Goal: Transaction & Acquisition: Purchase product/service

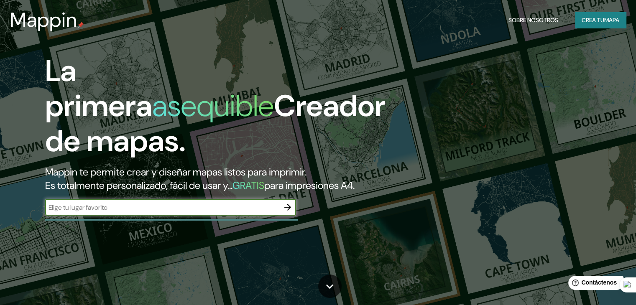
click at [209, 212] on input "text" at bounding box center [162, 208] width 234 height 10
click at [287, 212] on icon "button" at bounding box center [288, 207] width 10 height 10
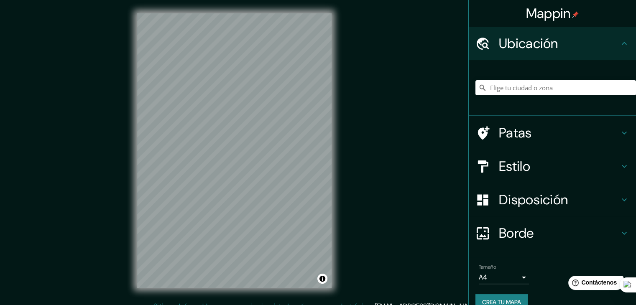
click at [520, 278] on body "Mappin Ubicación Patas Estilo Disposición [PERSON_NAME] un [PERSON_NAME]. Conse…" at bounding box center [318, 152] width 636 height 305
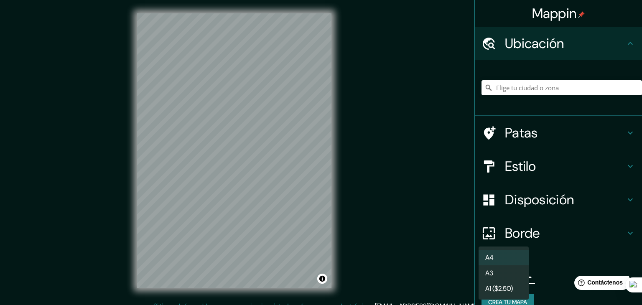
click at [520, 278] on li "A3" at bounding box center [504, 272] width 50 height 15
type input "a4"
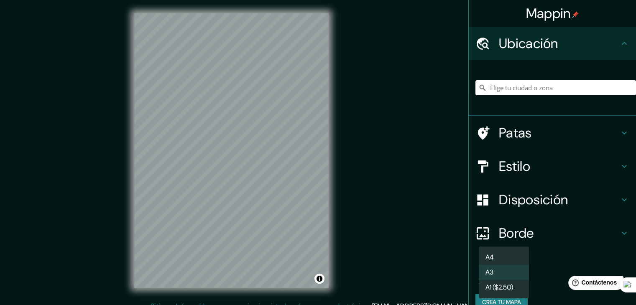
click at [513, 275] on body "Mappin Ubicación Patas Estilo Disposición [PERSON_NAME] un [PERSON_NAME]. Conse…" at bounding box center [318, 152] width 636 height 305
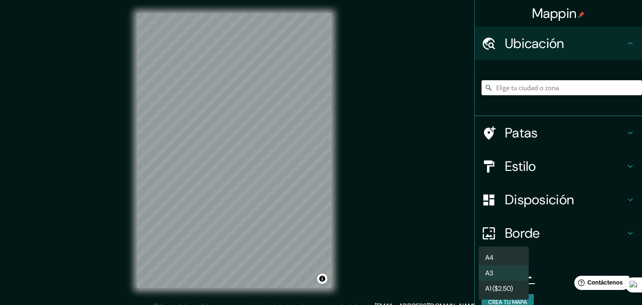
click at [513, 274] on li "A3" at bounding box center [504, 272] width 50 height 15
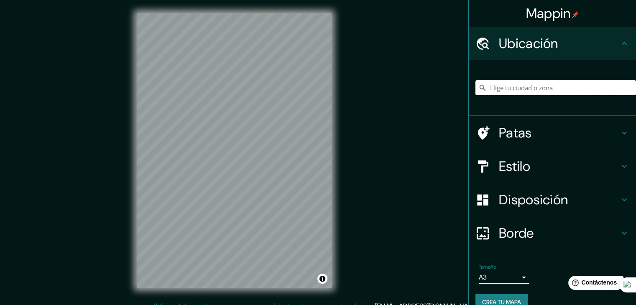
click at [543, 84] on input "Elige tu ciudad o zona" at bounding box center [555, 87] width 160 height 15
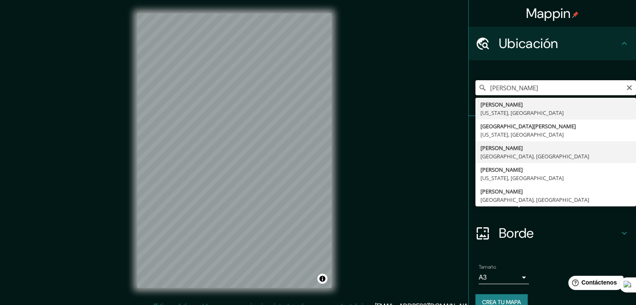
type input "[PERSON_NAME], [GEOGRAPHIC_DATA], [GEOGRAPHIC_DATA]"
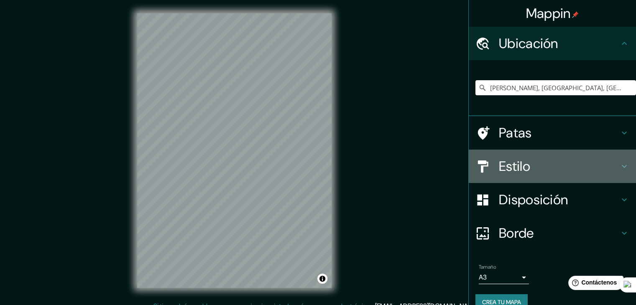
click at [512, 171] on font "Estilo" at bounding box center [514, 167] width 31 height 18
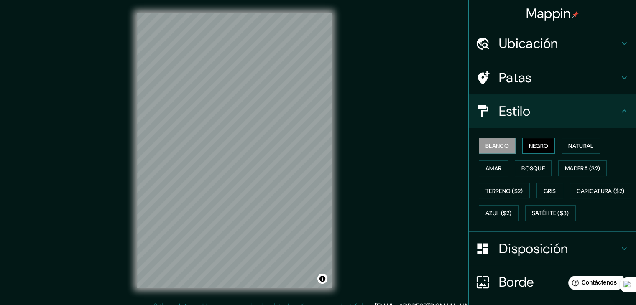
click at [529, 149] on font "Negro" at bounding box center [539, 145] width 20 height 11
click at [333, 129] on div "© Mapbox © OpenStreetMap Improve this map" at bounding box center [234, 150] width 221 height 301
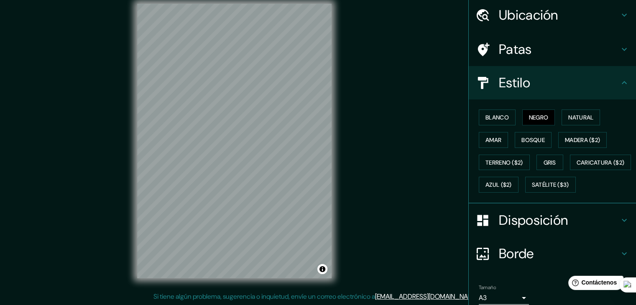
scroll to position [84, 0]
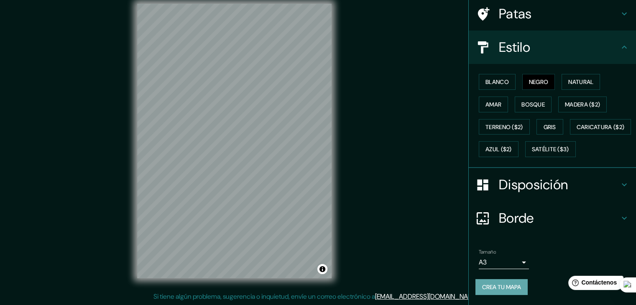
click at [512, 286] on font "Crea tu mapa" at bounding box center [501, 287] width 39 height 8
click at [535, 186] on font "Disposición" at bounding box center [533, 185] width 69 height 18
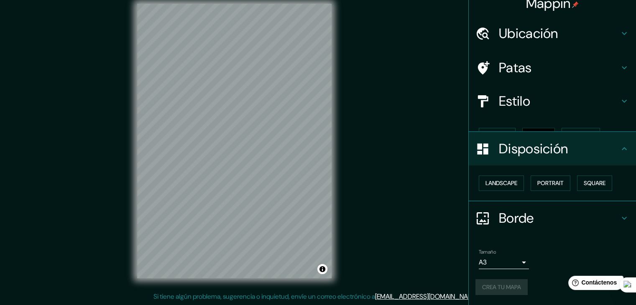
scroll to position [0, 0]
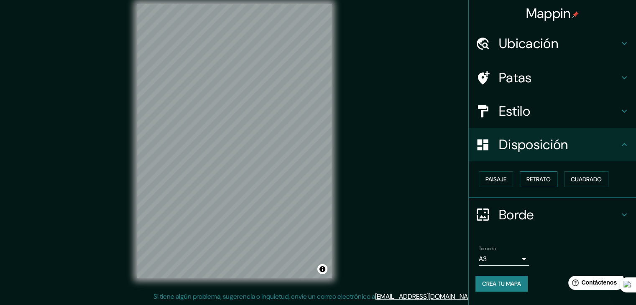
click at [545, 181] on font "Retrato" at bounding box center [538, 180] width 24 height 8
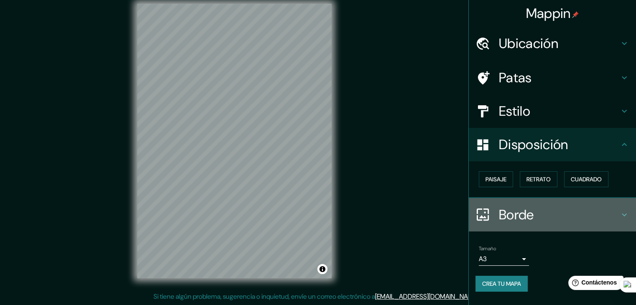
click at [512, 214] on font "Borde" at bounding box center [516, 215] width 35 height 18
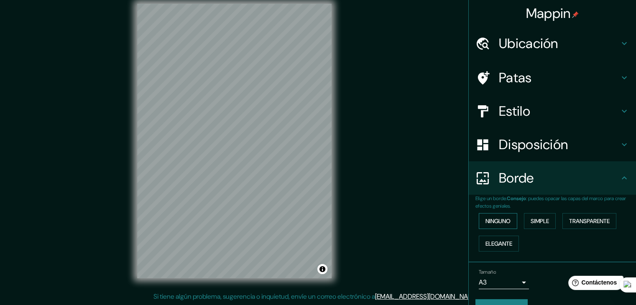
click at [507, 219] on button "Ninguno" at bounding box center [498, 221] width 38 height 16
click at [556, 182] on h4 "Borde" at bounding box center [559, 178] width 120 height 17
click at [497, 227] on button "Ninguno" at bounding box center [498, 221] width 38 height 16
click at [530, 225] on font "Simple" at bounding box center [539, 221] width 18 height 11
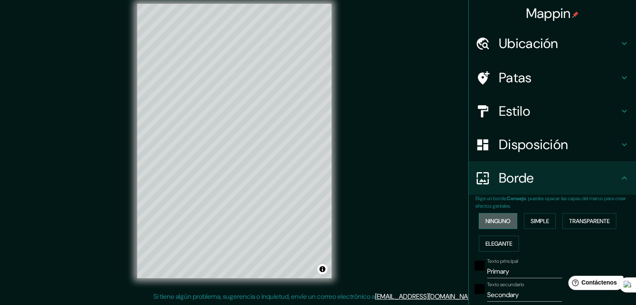
click at [489, 217] on font "Ninguno" at bounding box center [497, 221] width 25 height 8
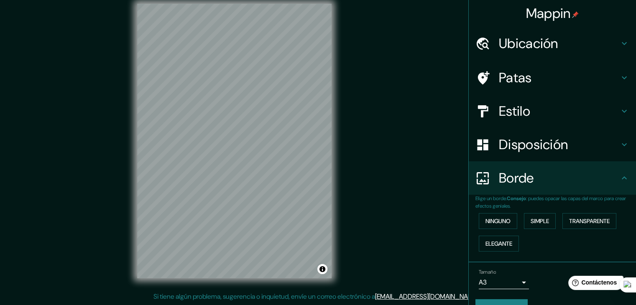
scroll to position [19, 0]
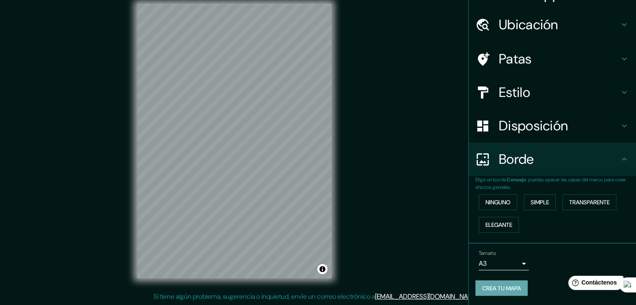
click at [502, 286] on font "Crea tu mapa" at bounding box center [501, 289] width 39 height 8
click at [323, 270] on button "Activar o desactivar atribución" at bounding box center [322, 269] width 10 height 10
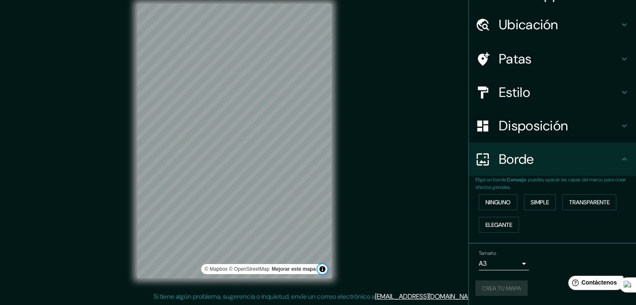
click at [323, 270] on button "Activar o desactivar atribución" at bounding box center [322, 269] width 10 height 10
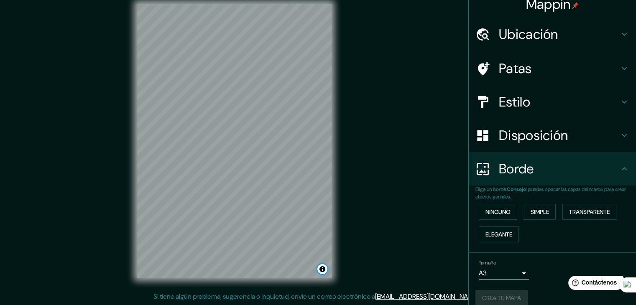
scroll to position [0, 0]
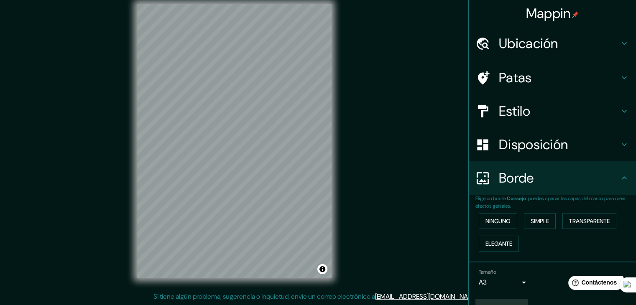
click at [520, 48] on font "Ubicación" at bounding box center [528, 44] width 59 height 18
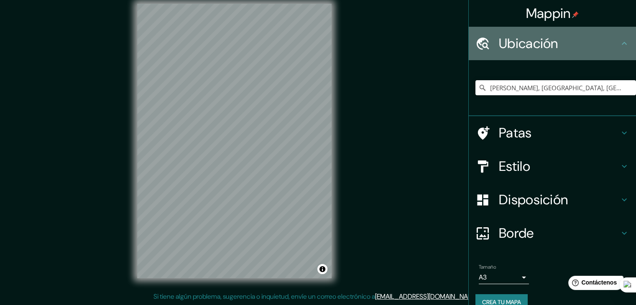
click at [520, 48] on font "Ubicación" at bounding box center [528, 44] width 59 height 18
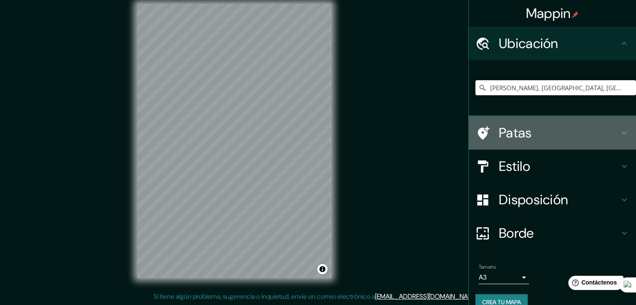
click at [513, 134] on font "Patas" at bounding box center [515, 133] width 33 height 18
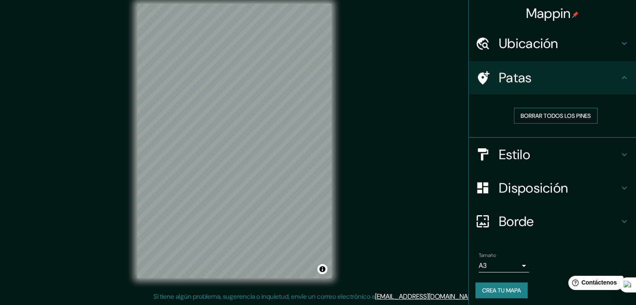
click at [514, 116] on button "Borrar todos los pines" at bounding box center [556, 116] width 84 height 16
click at [499, 69] on font "Patas" at bounding box center [515, 78] width 33 height 18
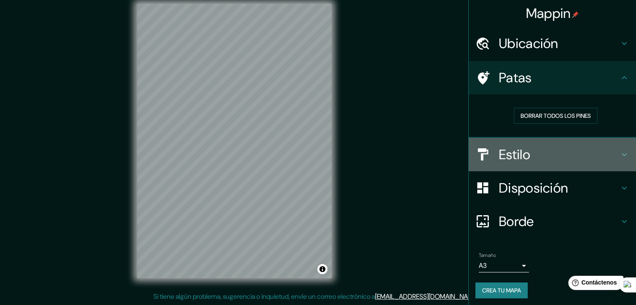
click at [499, 149] on font "Estilo" at bounding box center [514, 155] width 31 height 18
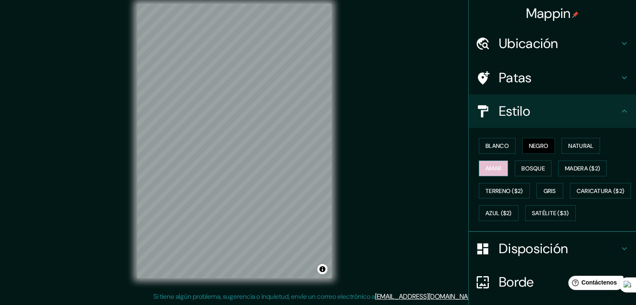
click at [486, 168] on font "Amar" at bounding box center [493, 169] width 16 height 8
click at [488, 146] on font "Blanco" at bounding box center [496, 146] width 23 height 8
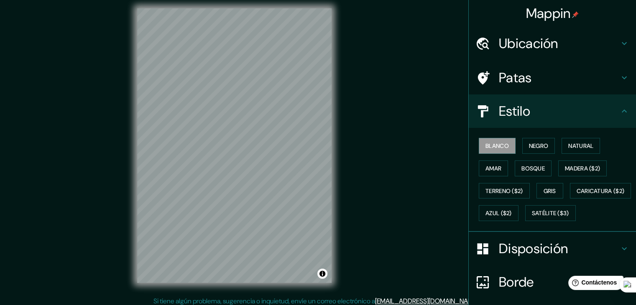
scroll to position [10, 0]
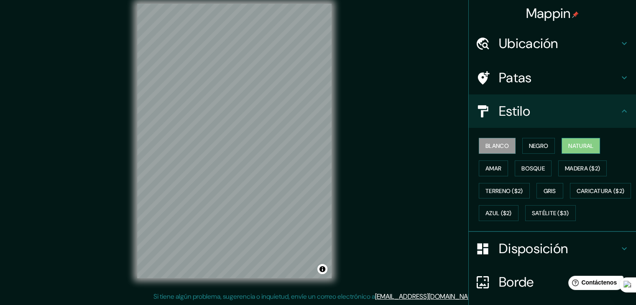
click at [571, 142] on font "Natural" at bounding box center [580, 146] width 25 height 8
click at [529, 142] on font "Negro" at bounding box center [539, 146] width 20 height 8
